Goal: Task Accomplishment & Management: Manage account settings

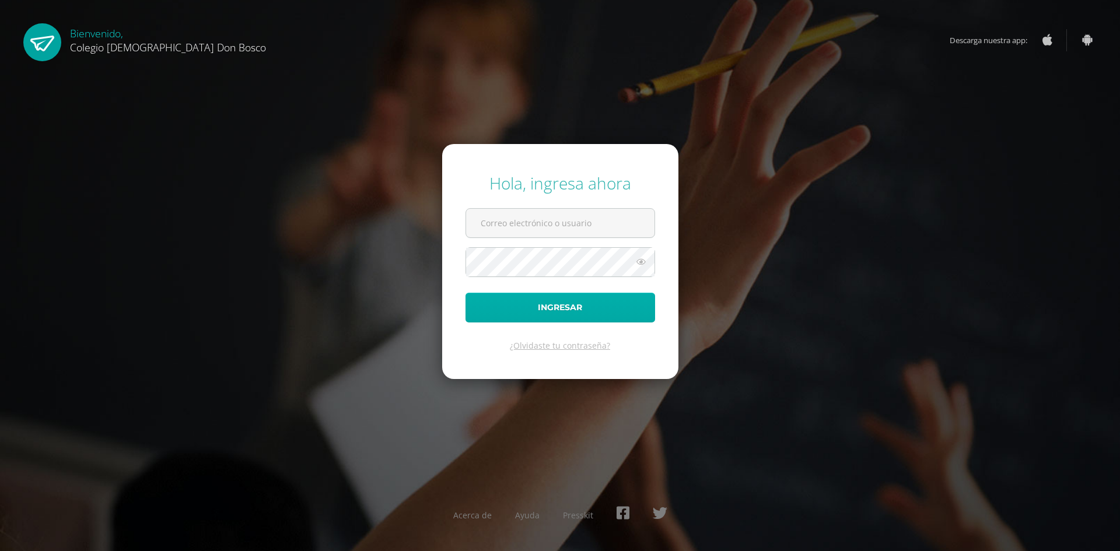
type input "y_mayen@donbosco.edu.gt"
click at [496, 296] on button "Ingresar" at bounding box center [560, 308] width 190 height 30
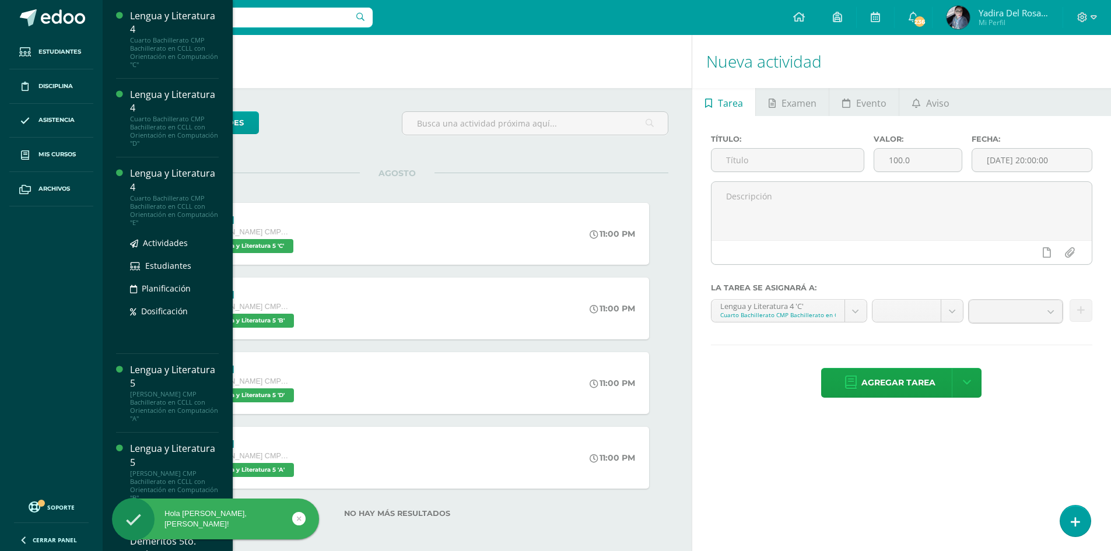
click at [156, 179] on div "Lengua y Literatura 4" at bounding box center [174, 180] width 89 height 27
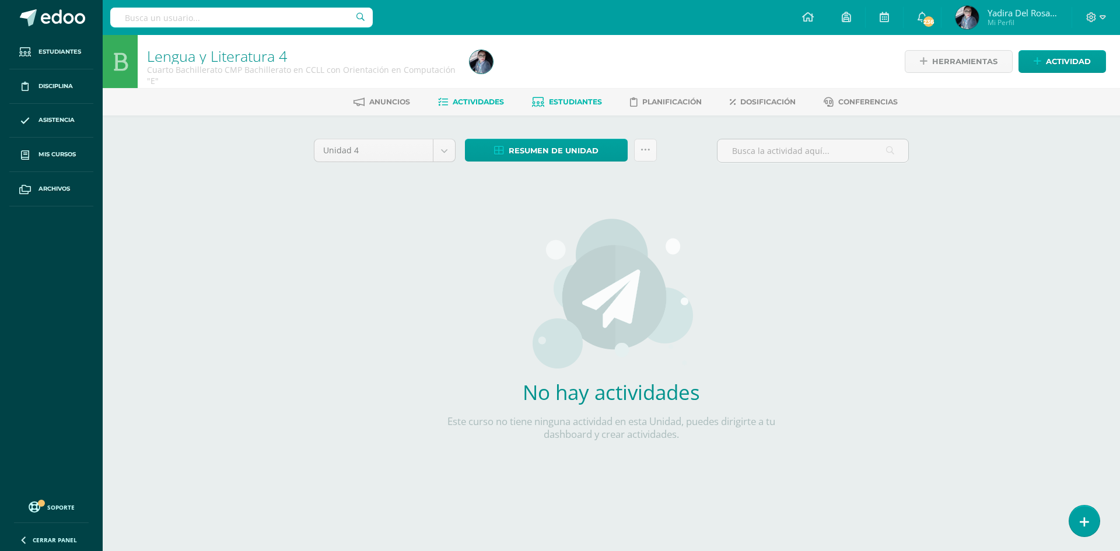
click at [557, 103] on span "Estudiantes" at bounding box center [575, 101] width 53 height 9
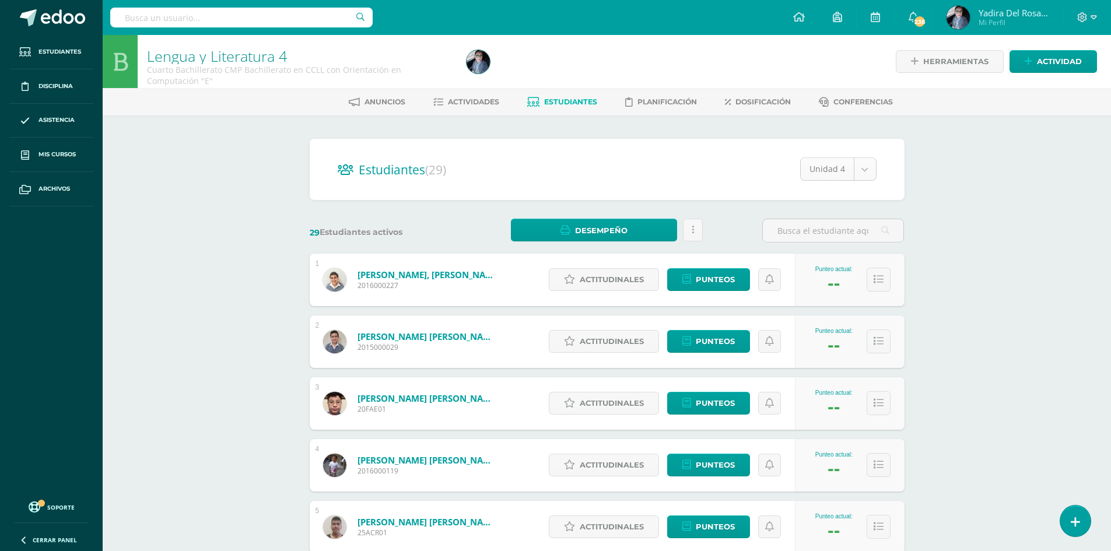
click at [859, 176] on body "Estudiantes Disciplina Asistencia Mis cursos Archivos Soporte Centro de ayuda Ú…" at bounding box center [555, 468] width 1111 height 936
select select "/dashboard/teacher/section/4221/students/?unit=161908"
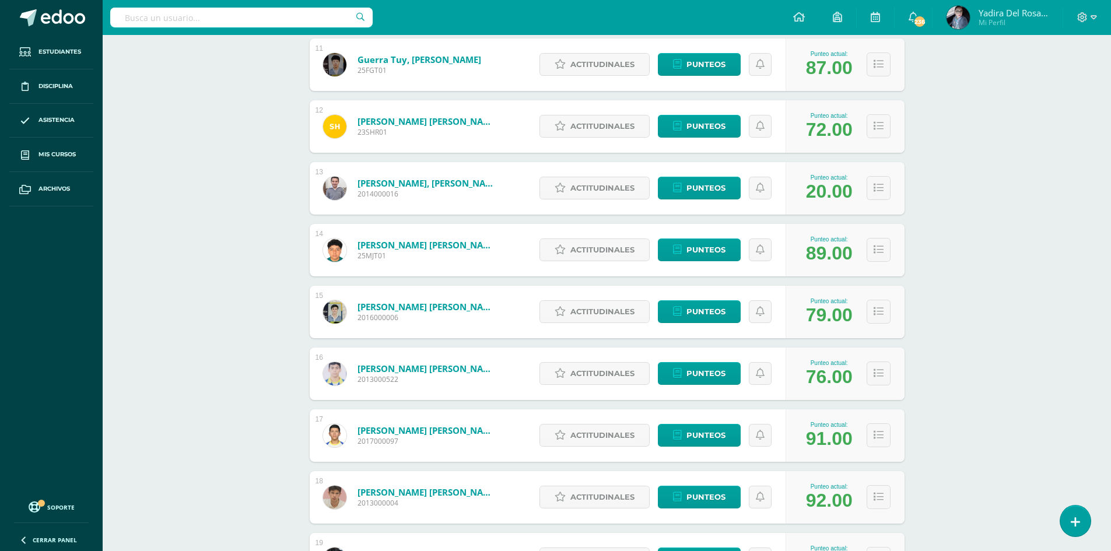
scroll to position [852, 0]
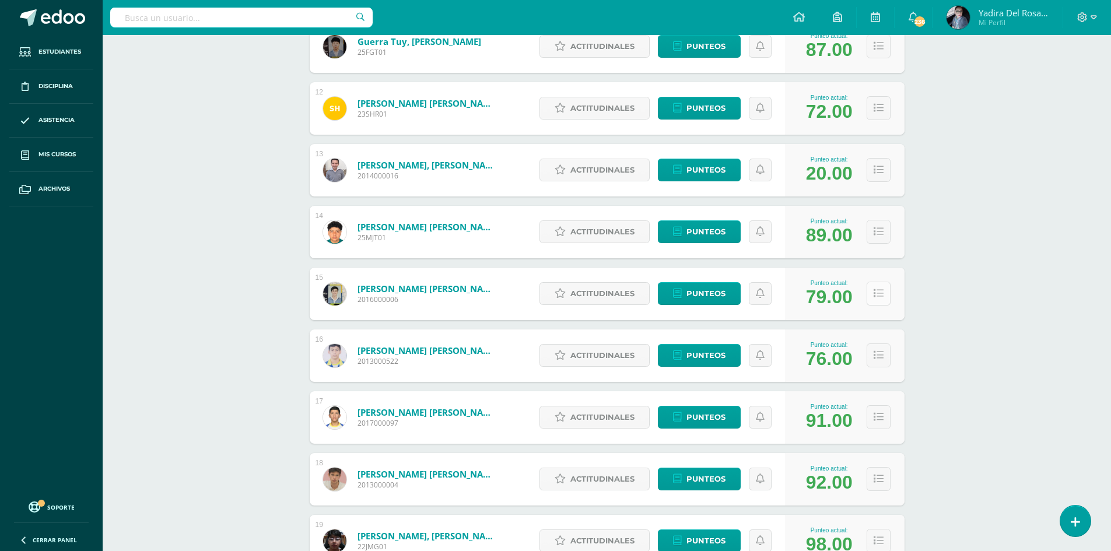
click at [881, 297] on icon at bounding box center [879, 294] width 10 height 10
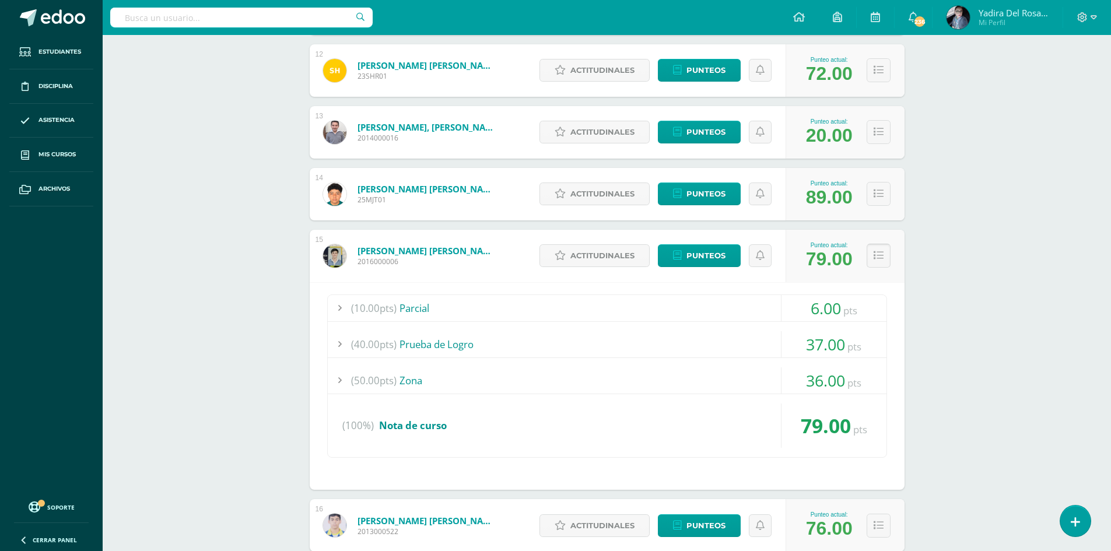
scroll to position [910, 0]
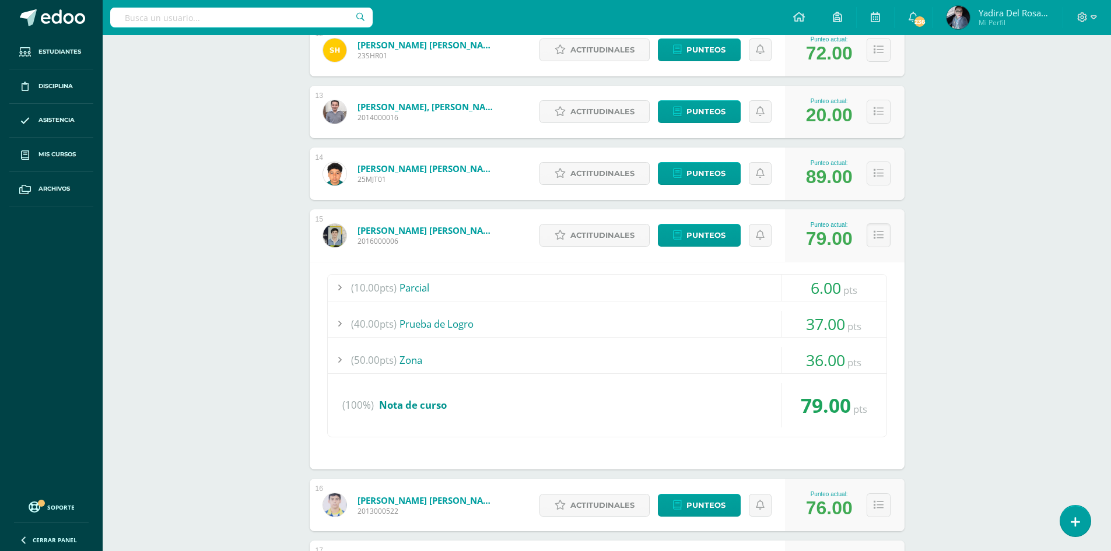
click at [414, 362] on div "(50.00pts) Zona" at bounding box center [607, 360] width 559 height 26
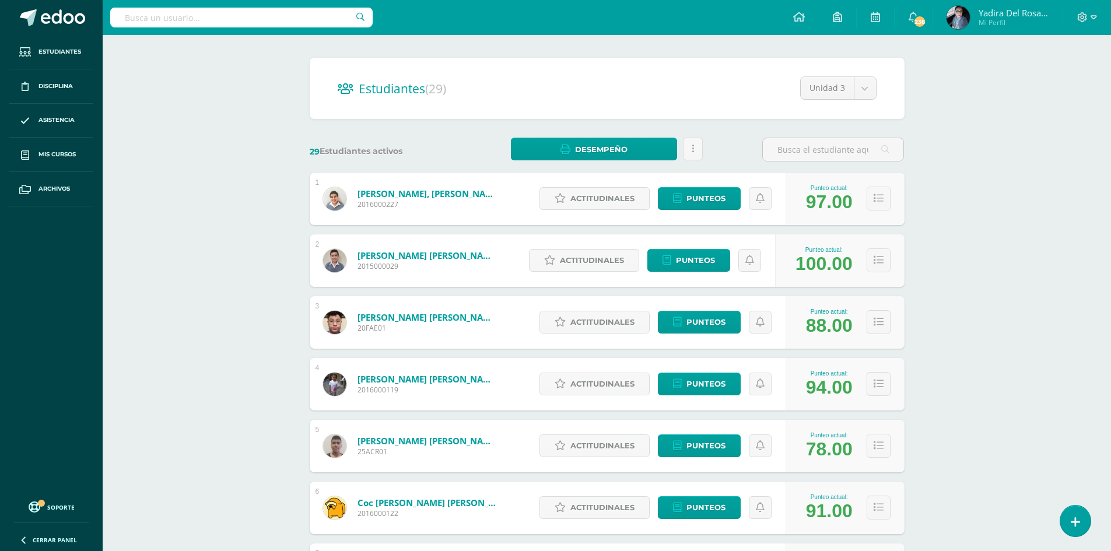
scroll to position [0, 0]
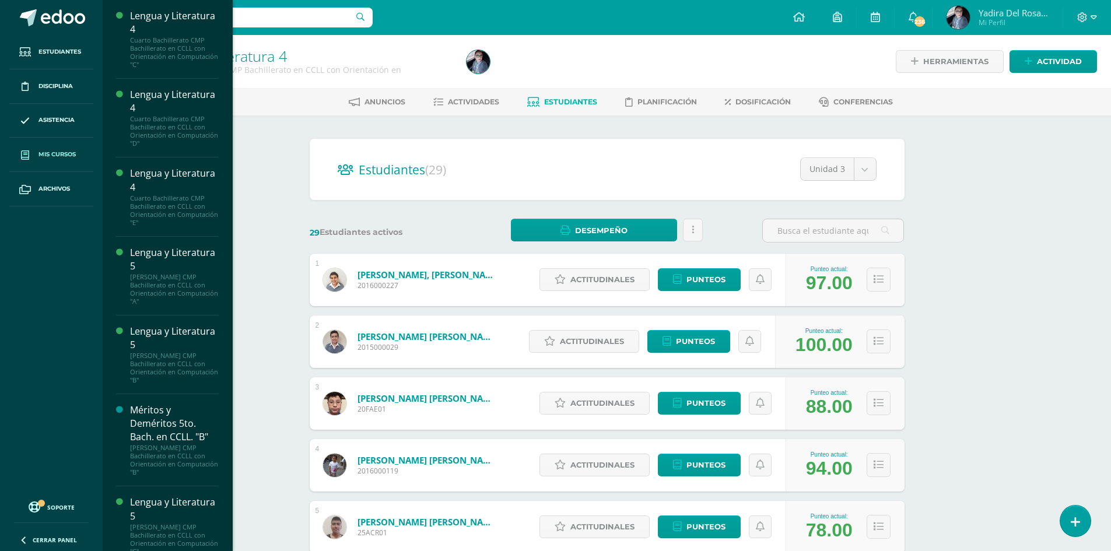
click at [46, 156] on span "Mis cursos" at bounding box center [56, 154] width 37 height 9
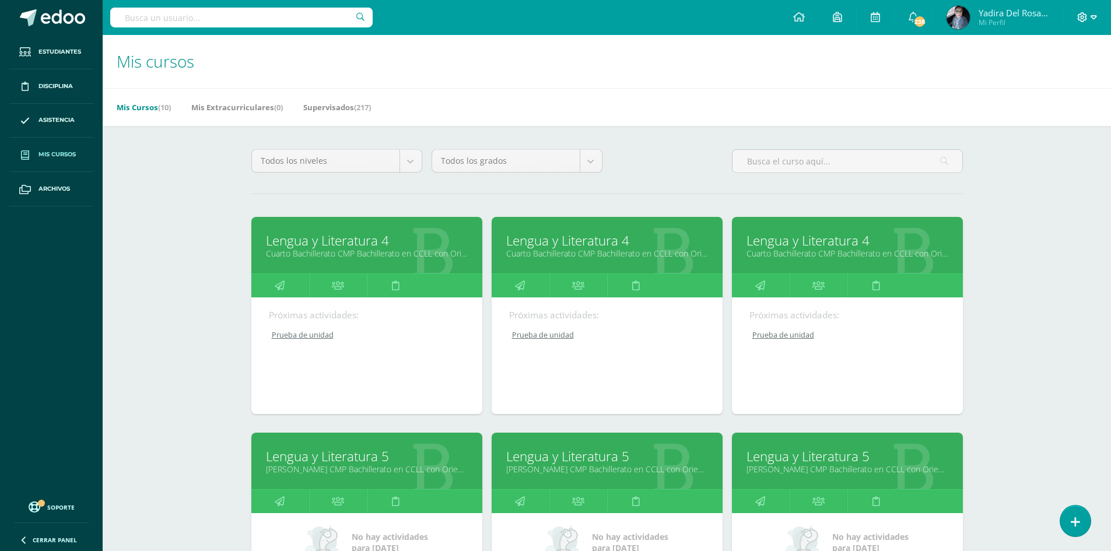
click at [1094, 16] on icon at bounding box center [1094, 17] width 6 height 4
click at [1062, 79] on span "Cerrar sesión" at bounding box center [1057, 79] width 52 height 11
